Goal: Complete application form

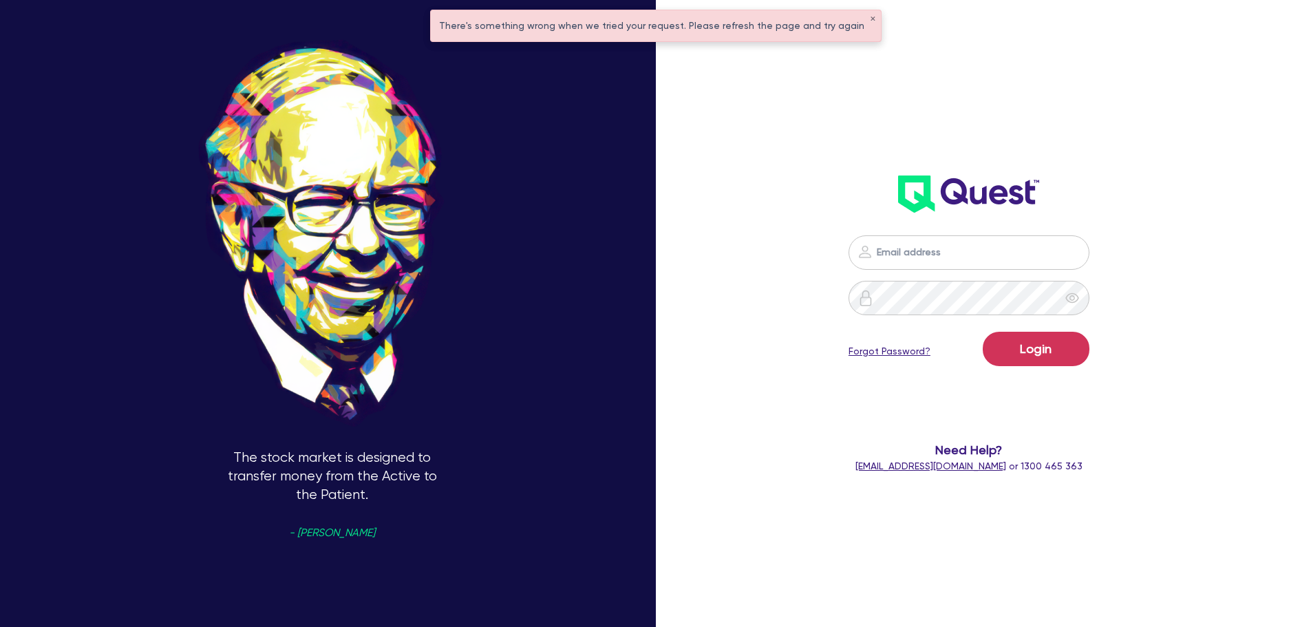
click at [980, 236] on div "Login Forgot Password? Need Help? [EMAIL_ADDRESS][DOMAIN_NAME] or 1300 465 363" at bounding box center [969, 355] width 379 height 266
click at [981, 250] on input "email" at bounding box center [968, 252] width 241 height 34
type input "[EMAIL_ADDRESS][PERSON_NAME][DOMAIN_NAME]"
click at [1035, 367] on div "Login Forgot Password?" at bounding box center [968, 352] width 241 height 40
click at [1037, 346] on button "Login" at bounding box center [1036, 349] width 107 height 34
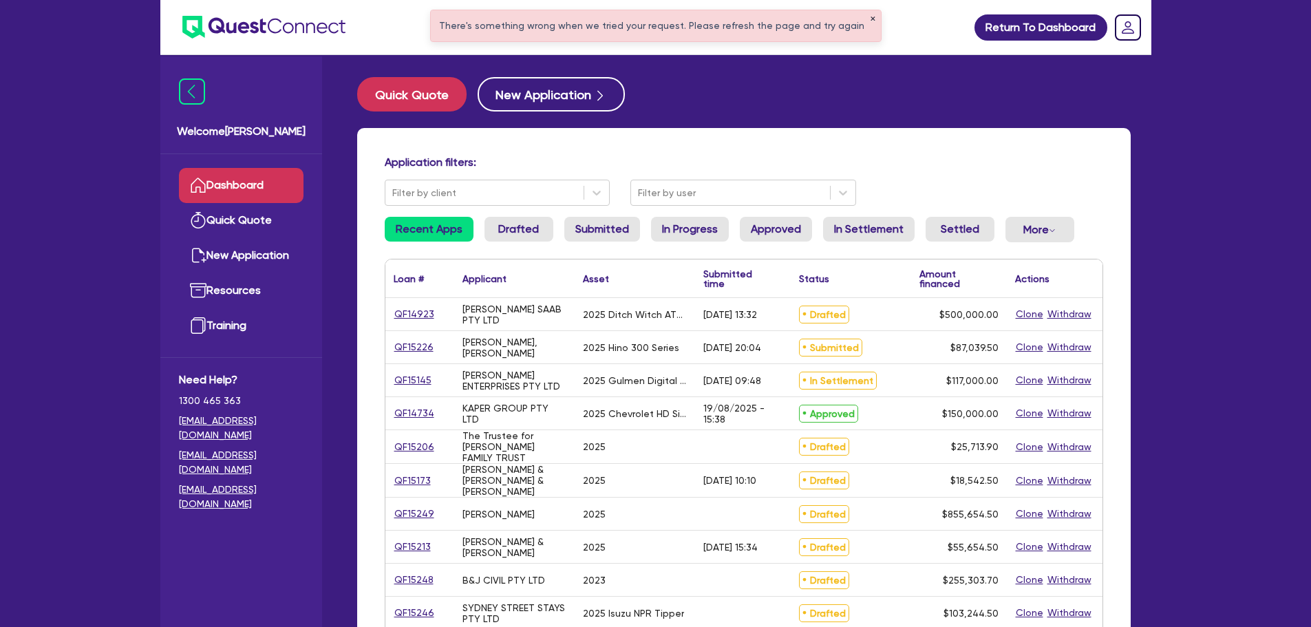
click at [870, 19] on button "✕" at bounding box center [873, 19] width 6 height 7
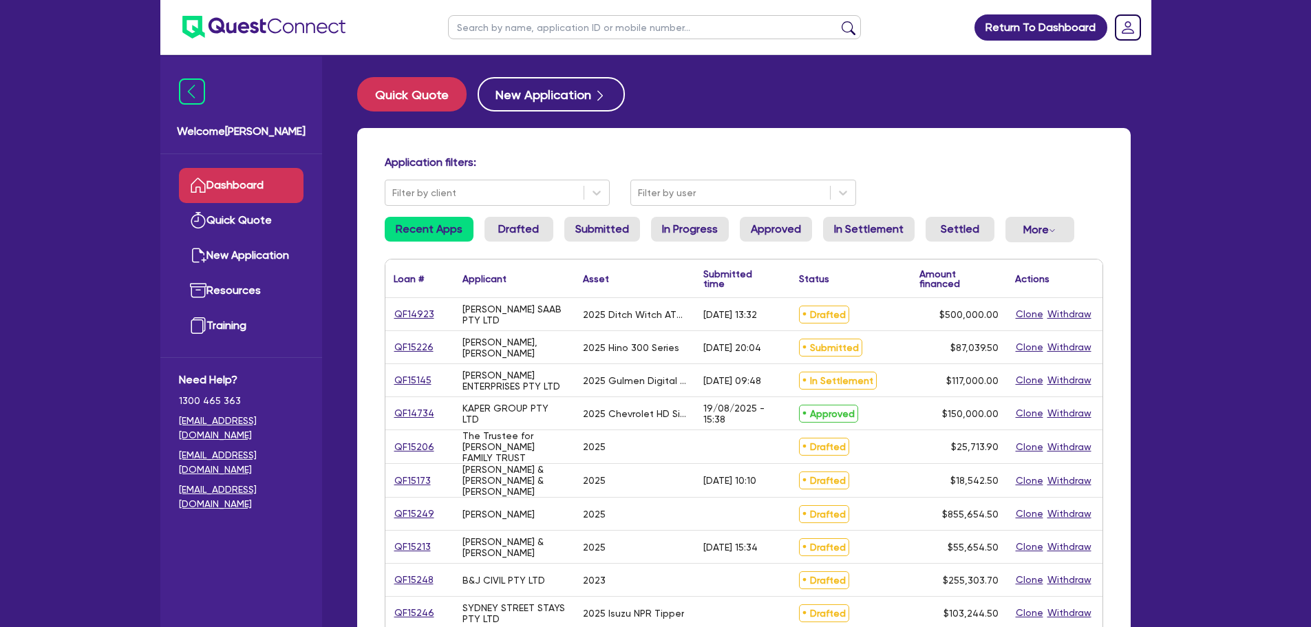
click at [741, 26] on input "text" at bounding box center [654, 27] width 413 height 24
type input "muscle"
click at [837, 21] on button "submit" at bounding box center [848, 30] width 22 height 19
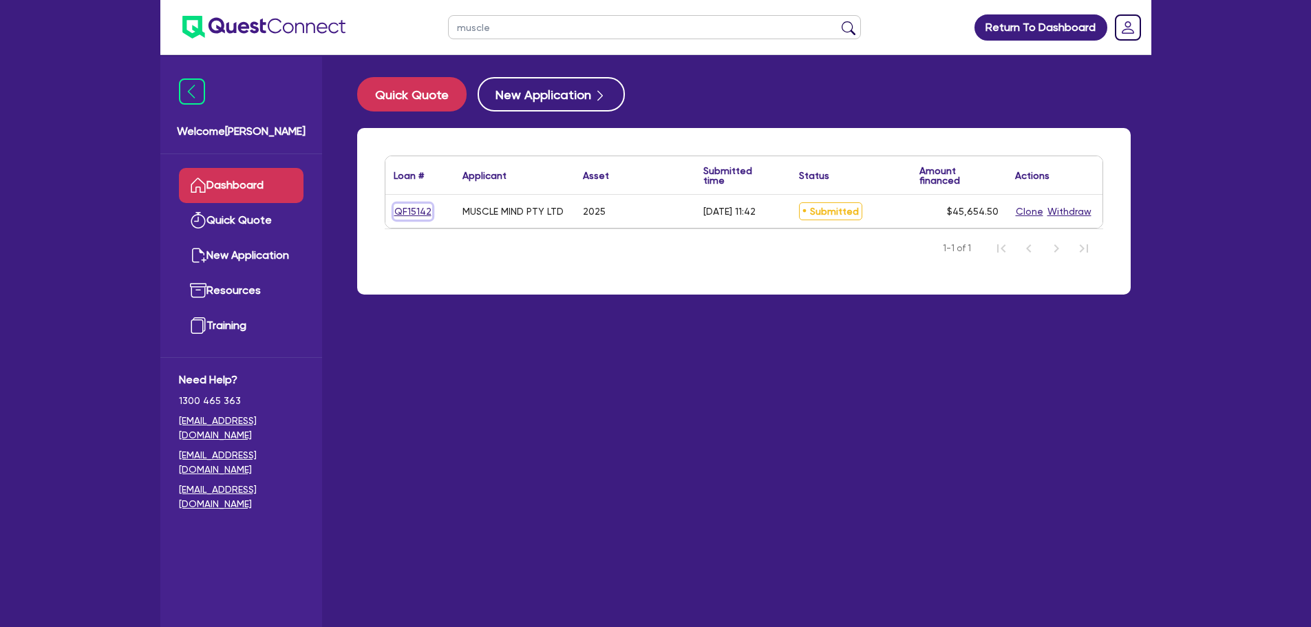
click at [408, 215] on link "QF15142" at bounding box center [413, 212] width 39 height 16
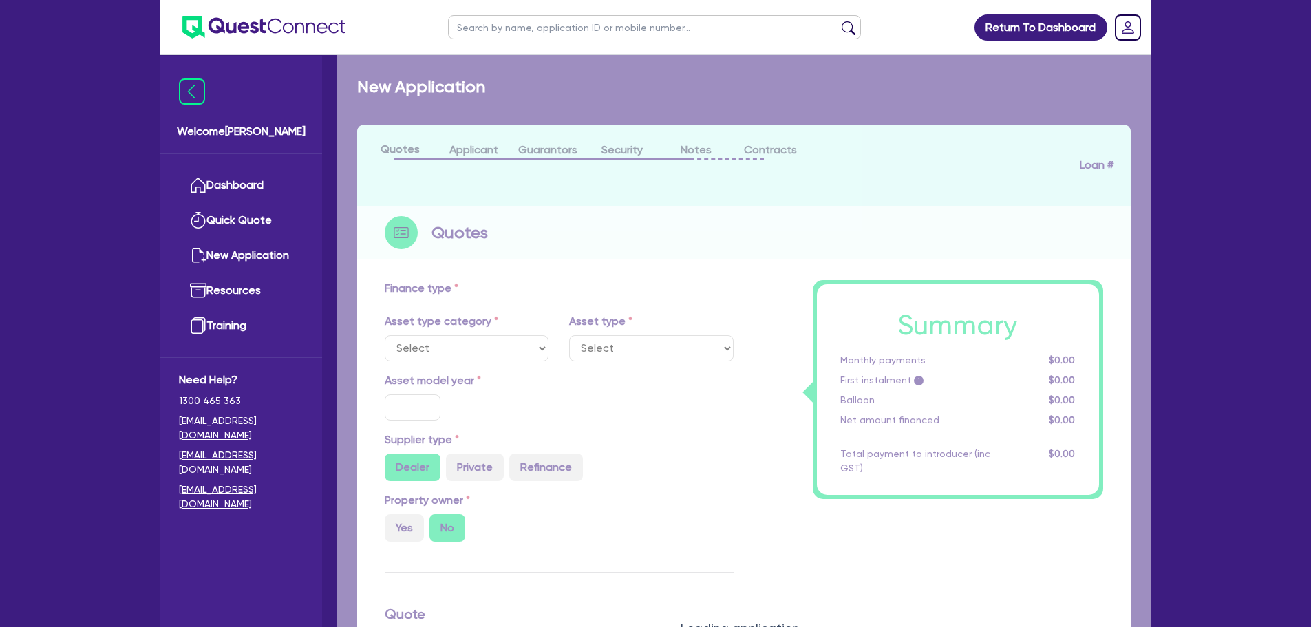
select select "CARS_AND_LIGHT_TRUCKS"
type input "2025"
radio input "true"
type input "45,000"
type input "10"
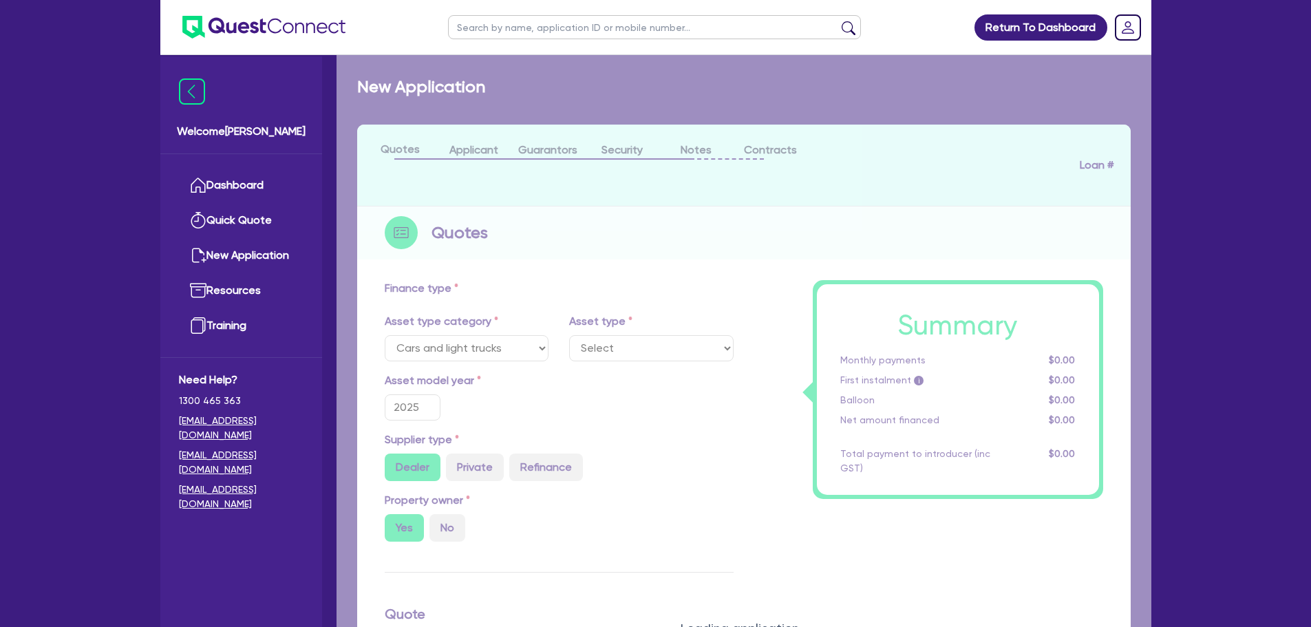
select select "PASSENGER_VEHICLES"
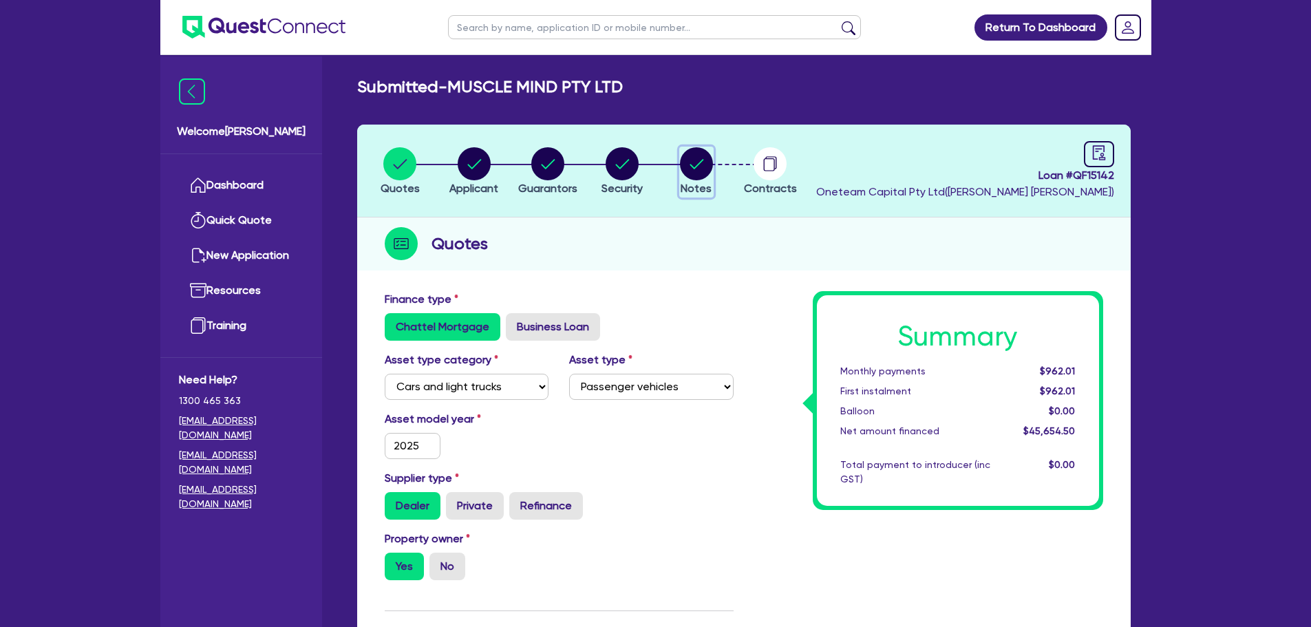
click at [702, 162] on circle "button" at bounding box center [696, 163] width 33 height 33
select select "Other"
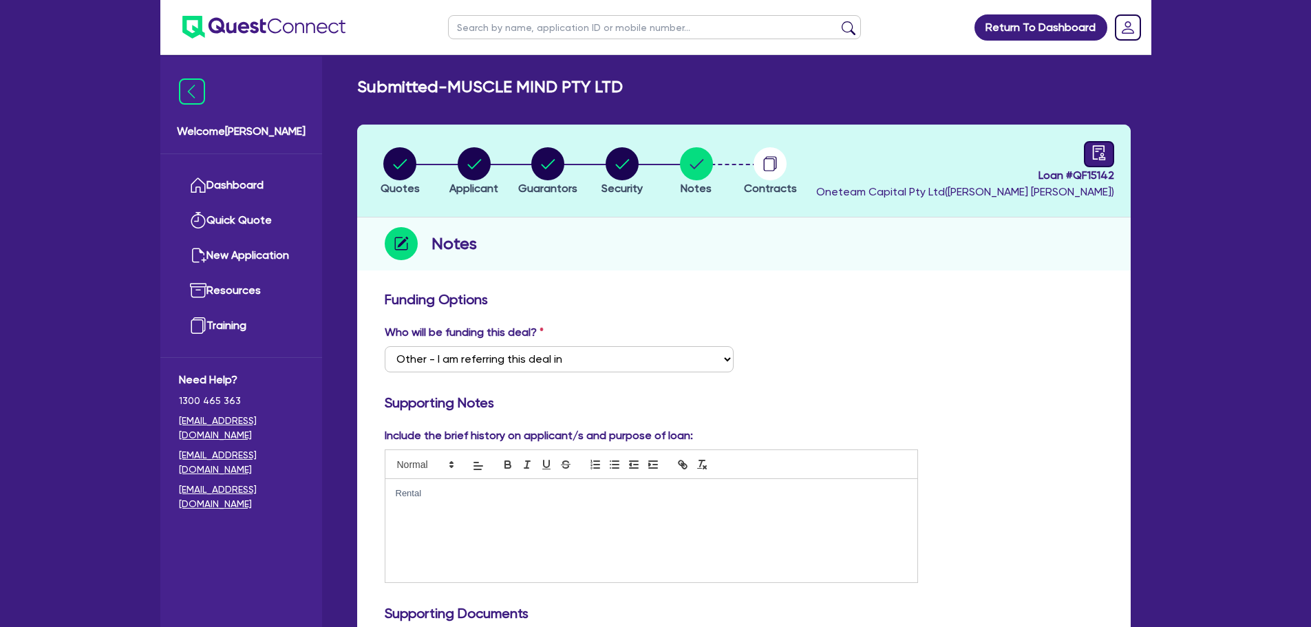
click at [1107, 151] on link at bounding box center [1099, 154] width 30 height 26
select select "SUBMITTED_NEW"
select select "Other"
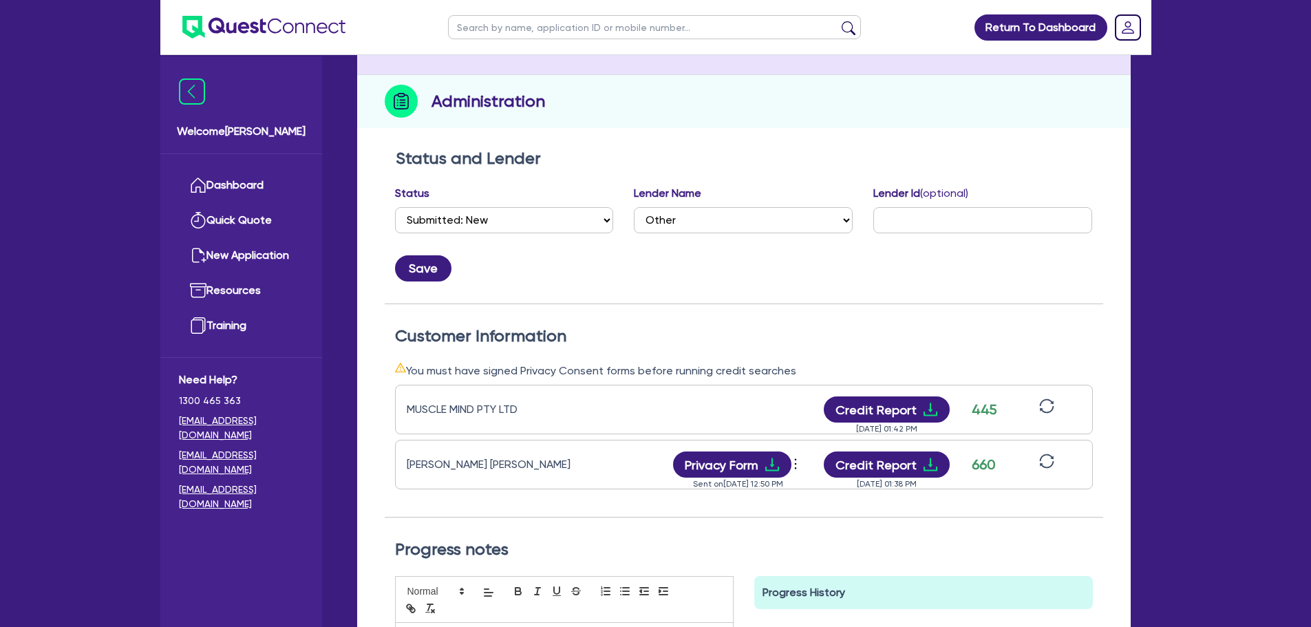
scroll to position [275, 0]
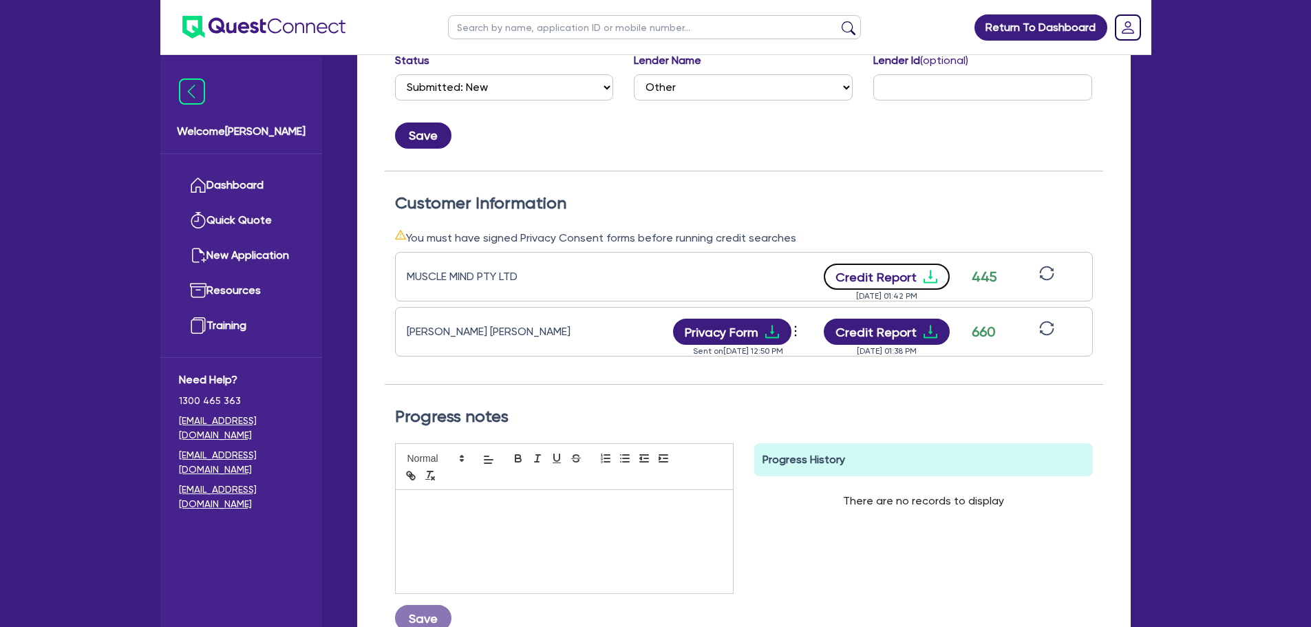
click at [897, 287] on button "Credit Report" at bounding box center [887, 277] width 126 height 26
